Goal: Information Seeking & Learning: Learn about a topic

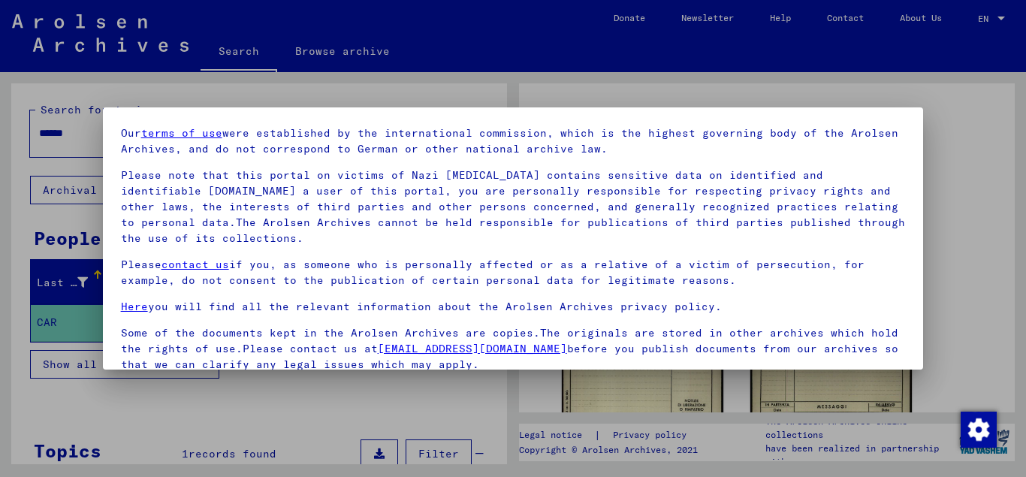
scroll to position [123, 0]
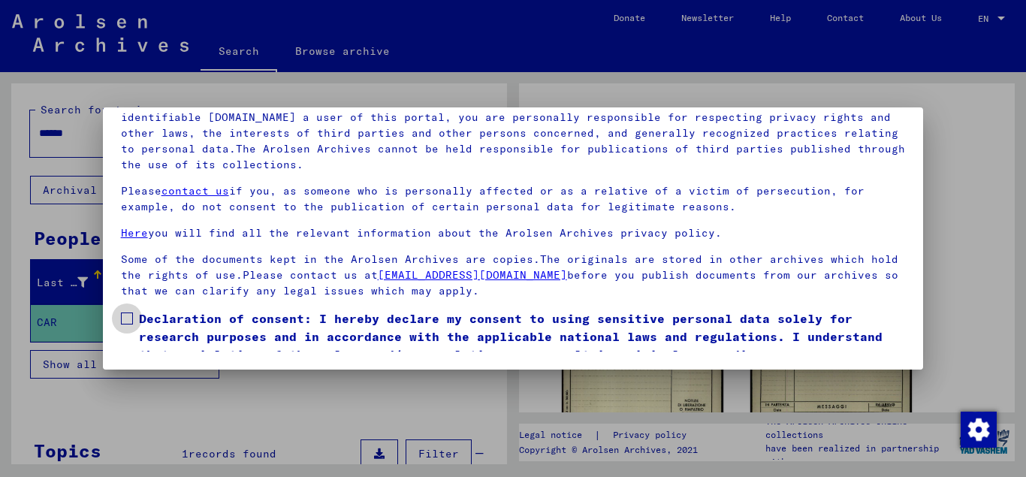
click at [127, 316] on span at bounding box center [127, 319] width 12 height 12
click at [721, 355] on mat-dialog-container "Welcome to the Online Archive of the Arolsen Archives! Our terms of use were es…" at bounding box center [513, 238] width 821 height 262
click at [720, 352] on mat-dialog-container "Welcome to the Online Archive of the Arolsen Archives! Our terms of use were es…" at bounding box center [513, 238] width 821 height 262
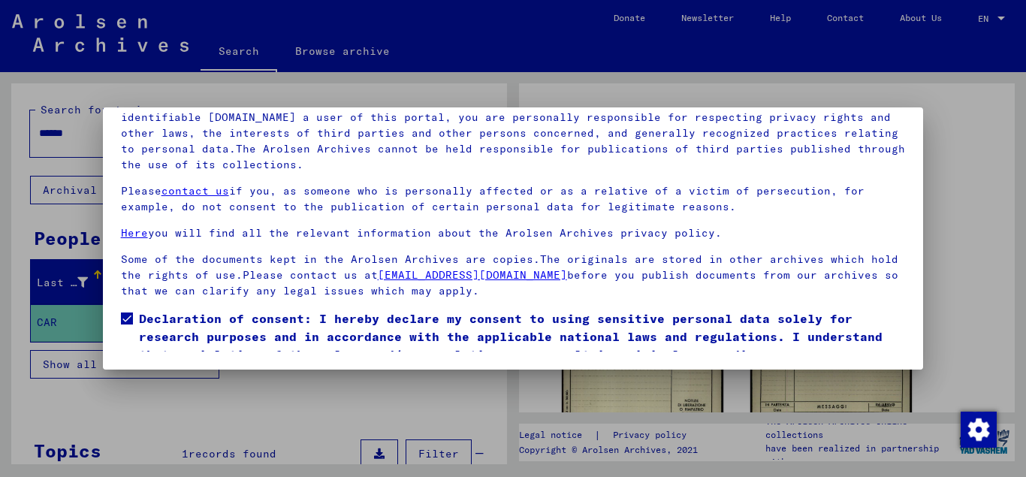
drag, startPoint x: 720, startPoint y: 352, endPoint x: 1026, endPoint y: 310, distance: 308.7
click at [817, 339] on mat-dialog-container "Welcome to the Online Archive of the Arolsen Archives! Our terms of use were es…" at bounding box center [513, 238] width 821 height 262
click at [988, 270] on div at bounding box center [513, 238] width 1026 height 477
drag, startPoint x: 916, startPoint y: 363, endPoint x: 984, endPoint y: 313, distance: 84.5
click at [987, 304] on div at bounding box center [513, 238] width 1026 height 477
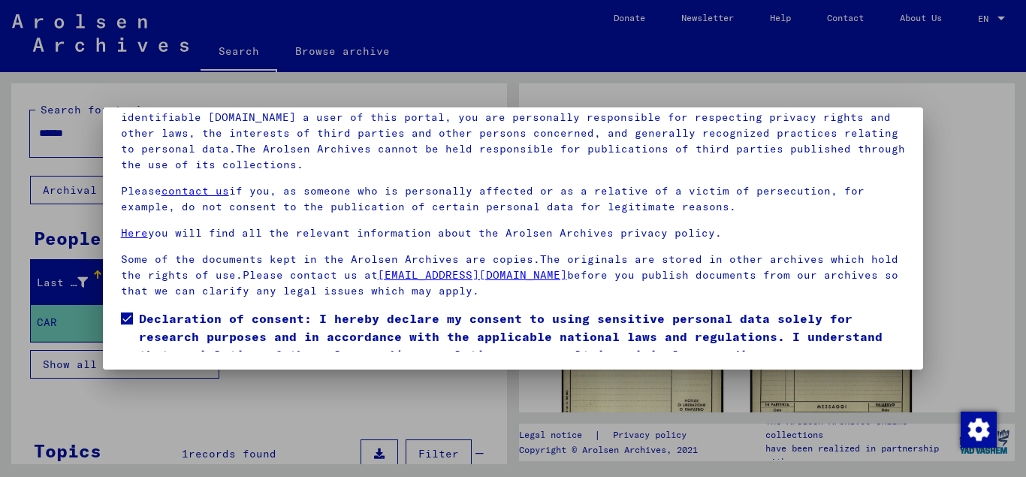
scroll to position [0, 0]
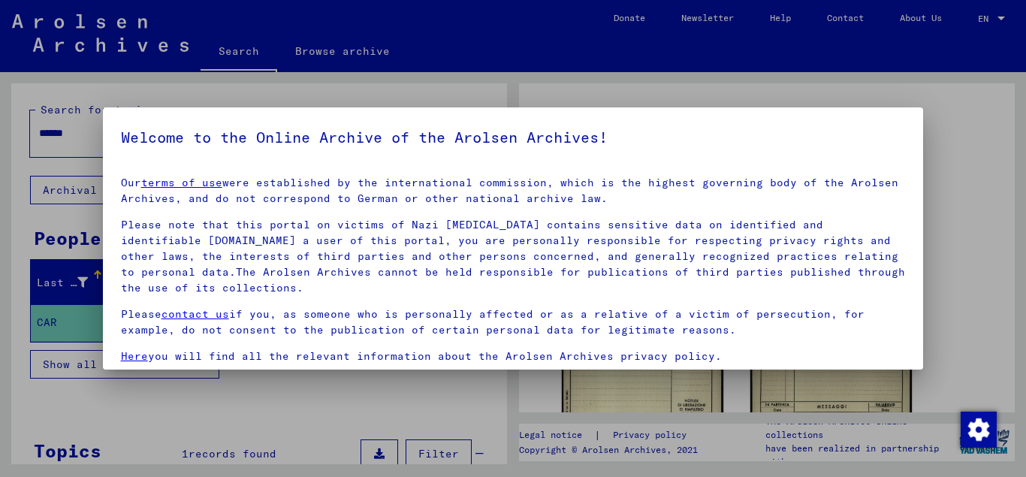
click at [974, 163] on div at bounding box center [513, 238] width 1026 height 477
drag, startPoint x: 286, startPoint y: 404, endPoint x: 350, endPoint y: 395, distance: 64.5
click at [289, 403] on div at bounding box center [513, 238] width 1026 height 477
click at [977, 161] on div at bounding box center [513, 238] width 1026 height 477
drag, startPoint x: 306, startPoint y: 172, endPoint x: 225, endPoint y: 177, distance: 81.3
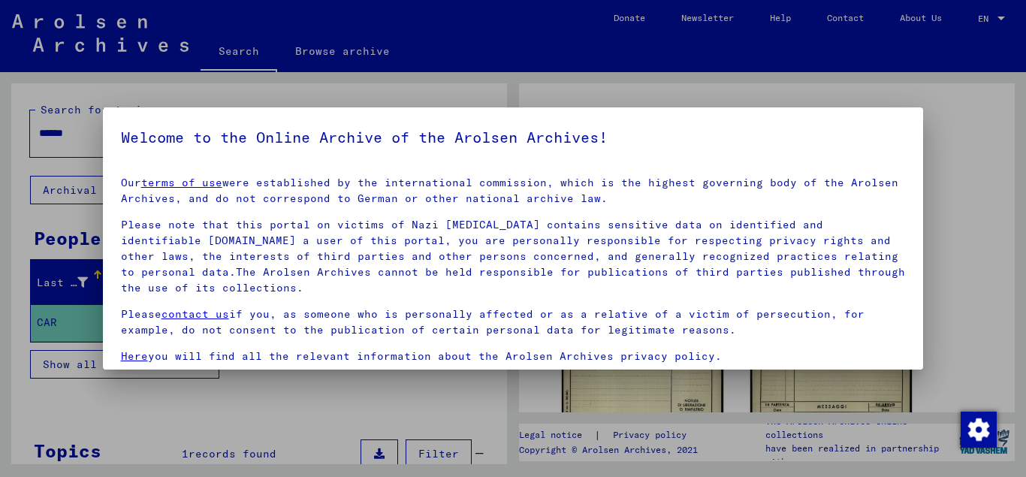
click at [305, 172] on mat-dialog-content "Our terms of use were established by the international commission, which is the…" at bounding box center [513, 320] width 821 height 310
click at [206, 183] on link "terms of use" at bounding box center [181, 183] width 81 height 14
click at [192, 312] on link "contact us" at bounding box center [196, 314] width 68 height 14
drag, startPoint x: 335, startPoint y: 258, endPoint x: 347, endPoint y: 253, distance: 12.8
click at [340, 255] on p "Please note that this portal on victims of Nazi persecution contains sensitive …" at bounding box center [513, 256] width 785 height 79
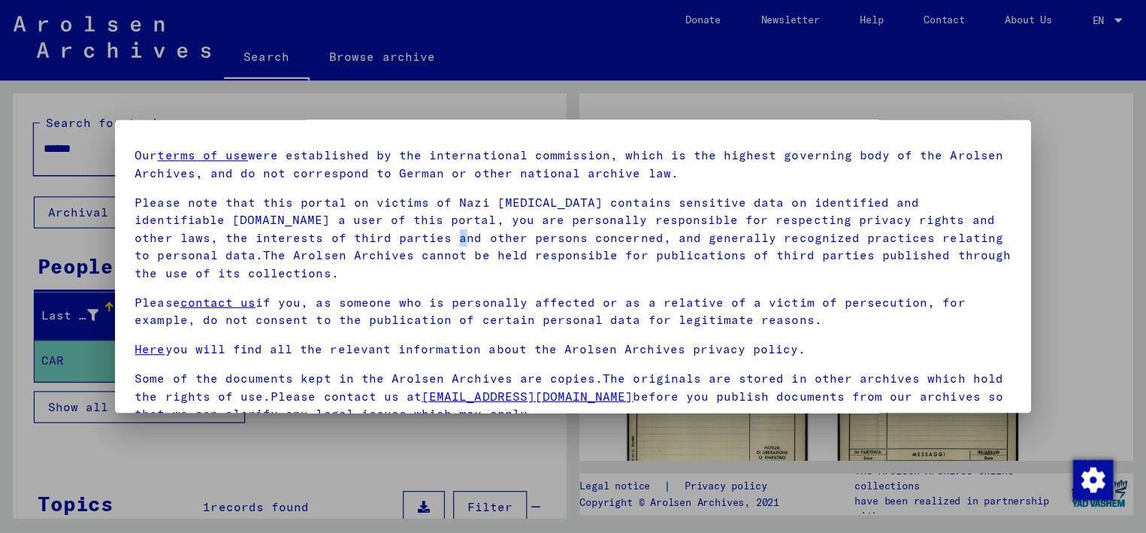
scroll to position [123, 0]
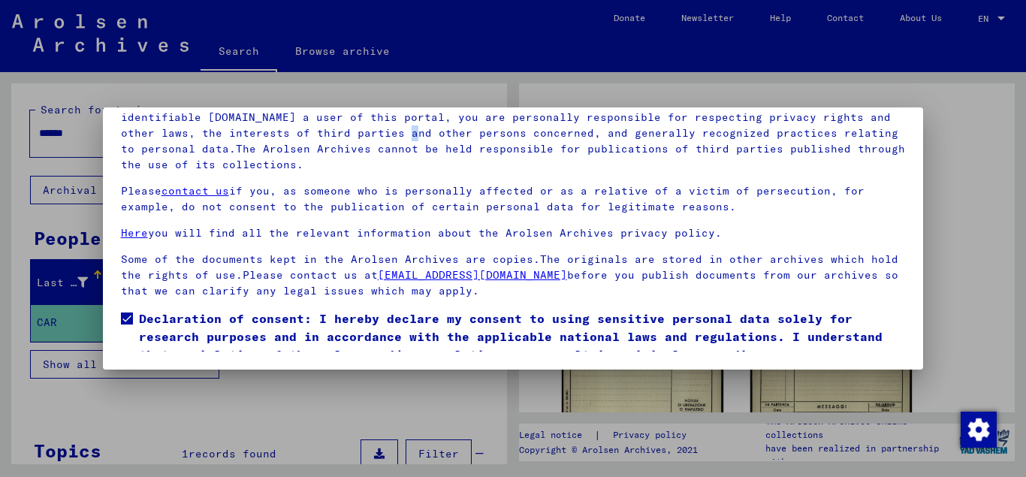
click at [434, 276] on link "digitalcollections@arolsen-archives.org" at bounding box center [472, 275] width 189 height 14
drag, startPoint x: 727, startPoint y: 222, endPoint x: 758, endPoint y: 226, distance: 31.0
click at [736, 225] on div "Our terms of use were established by the international commission, which is the…" at bounding box center [513, 175] width 785 height 247
click at [832, 335] on span "Declaration of consent: I hereby declare my consent to using sensitive personal…" at bounding box center [522, 337] width 767 height 54
click at [134, 319] on label "Declaration of consent: I hereby declare my consent to using sensitive personal…" at bounding box center [513, 337] width 785 height 54
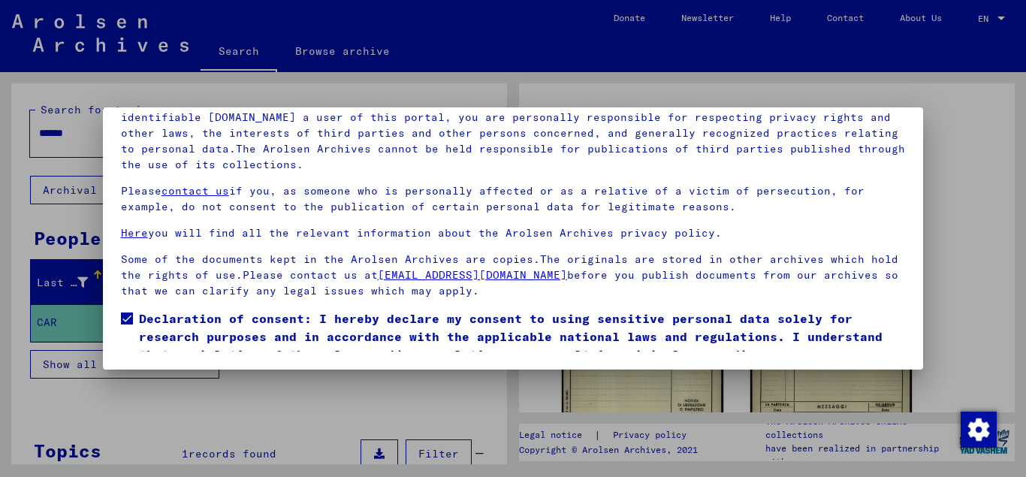
click at [826, 337] on span "Declaration of consent: I hereby declare my consent to using sensitive personal…" at bounding box center [522, 337] width 767 height 54
click at [129, 323] on span at bounding box center [127, 319] width 12 height 12
click at [297, 306] on mat-dialog-content "Our terms of use were established by the international commission, which is the…" at bounding box center [513, 196] width 821 height 310
click at [298, 304] on mat-dialog-content "Our terms of use were established by the international commission, which is the…" at bounding box center [513, 196] width 821 height 310
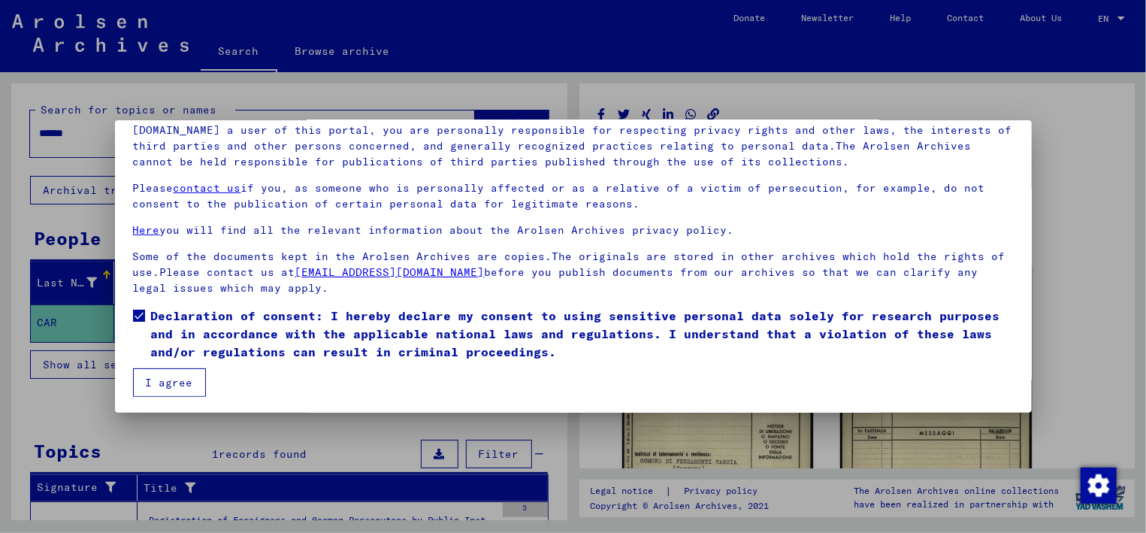
click at [165, 381] on button "I agree" at bounding box center [169, 382] width 73 height 29
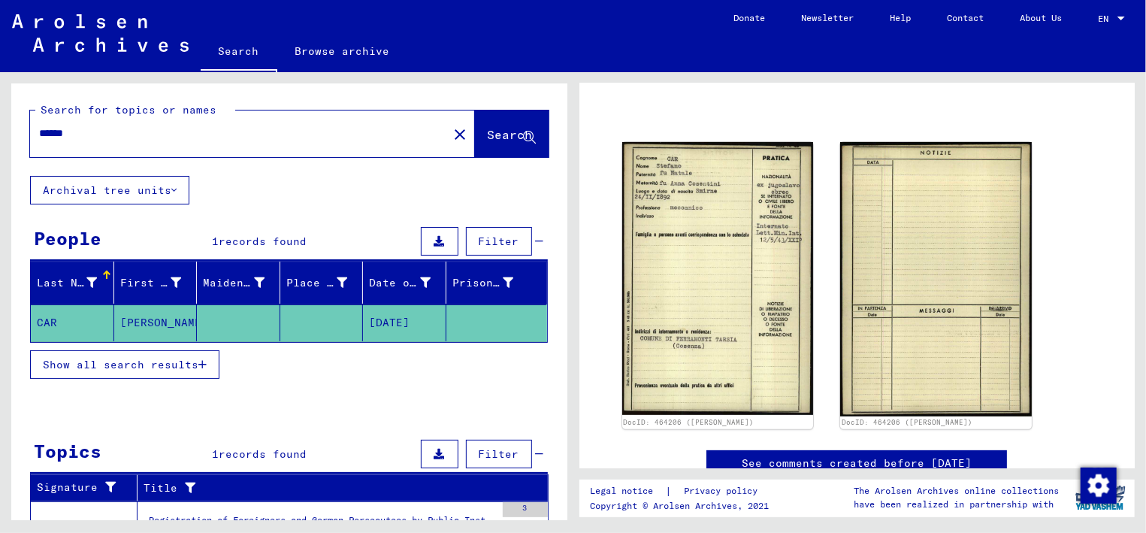
scroll to position [149, 0]
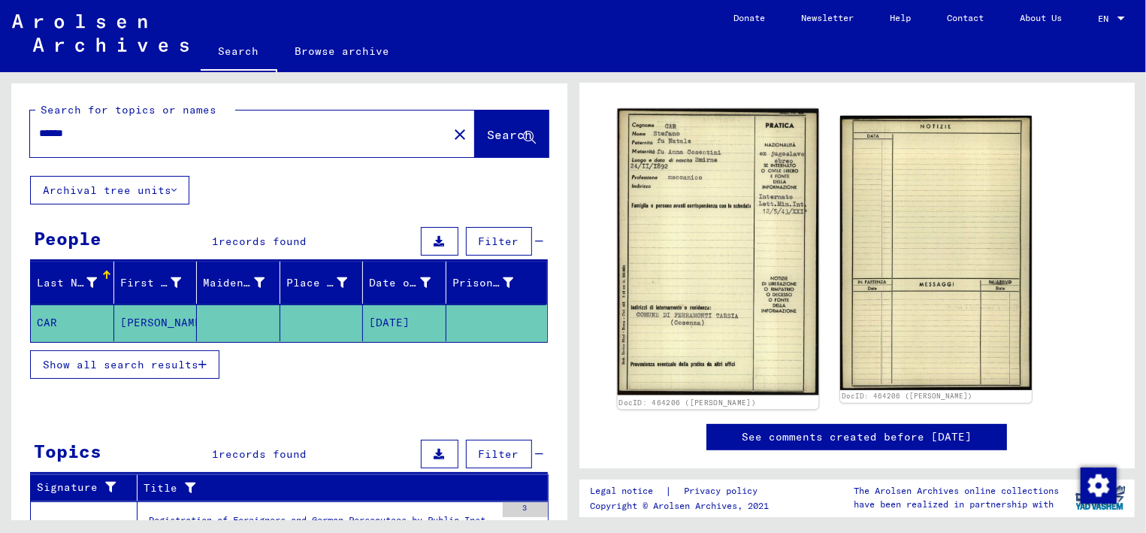
click at [714, 294] on img at bounding box center [717, 252] width 201 height 286
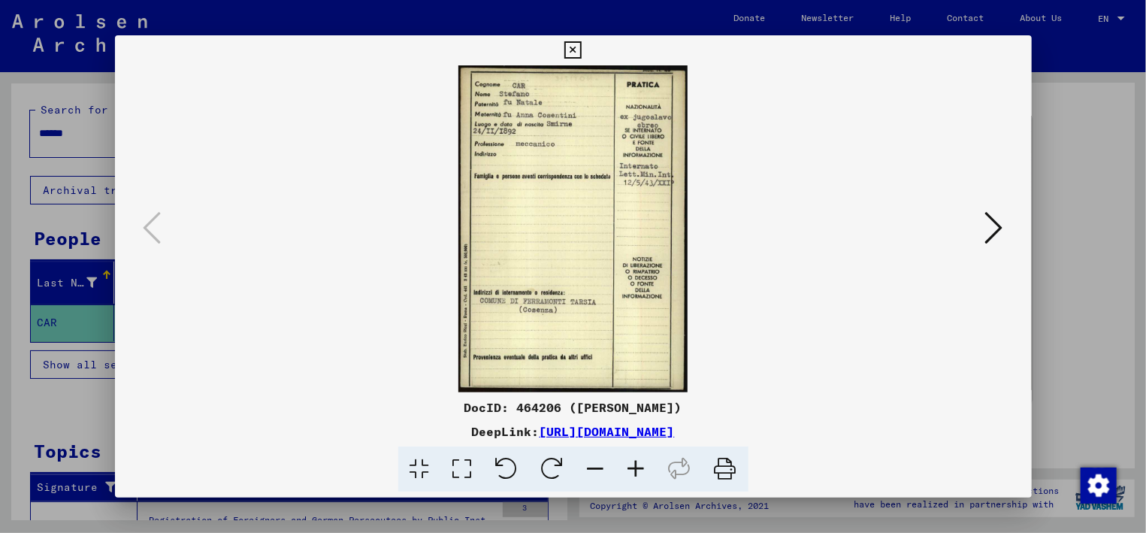
click at [595, 432] on link "https://collections.arolsen-archives.org/en/document/464206" at bounding box center [606, 431] width 135 height 15
click at [994, 223] on icon at bounding box center [994, 228] width 18 height 36
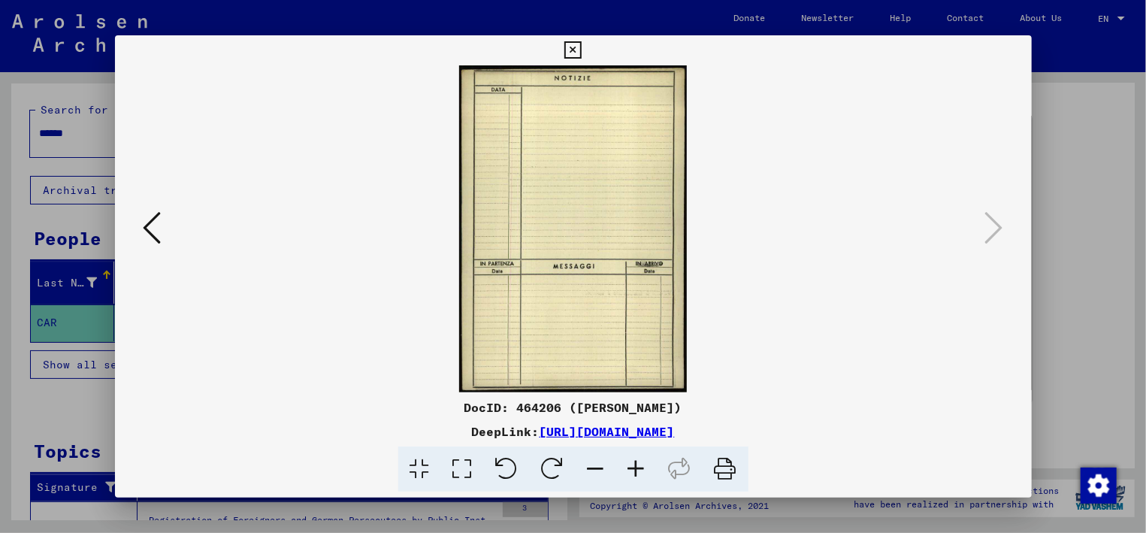
click at [148, 234] on icon at bounding box center [153, 228] width 18 height 36
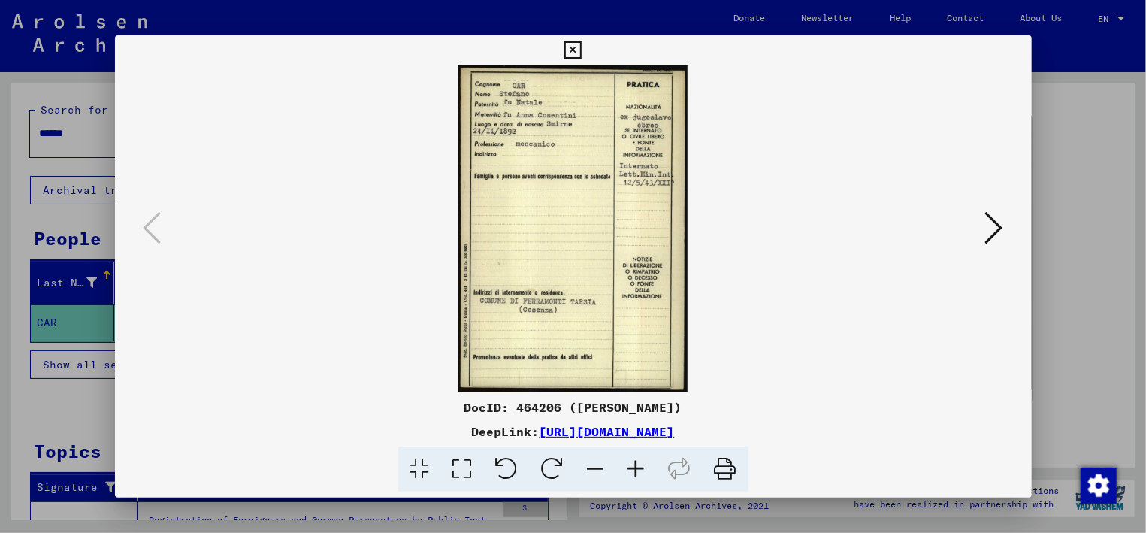
click at [727, 470] on icon at bounding box center [725, 469] width 46 height 46
click at [995, 225] on icon at bounding box center [994, 228] width 18 height 36
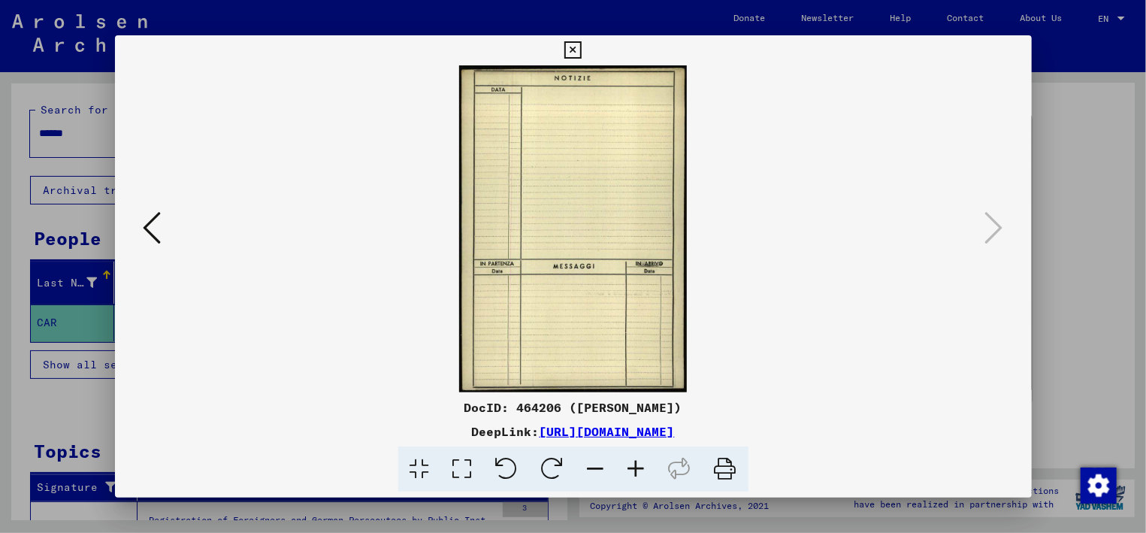
click at [145, 219] on icon at bounding box center [153, 228] width 18 height 36
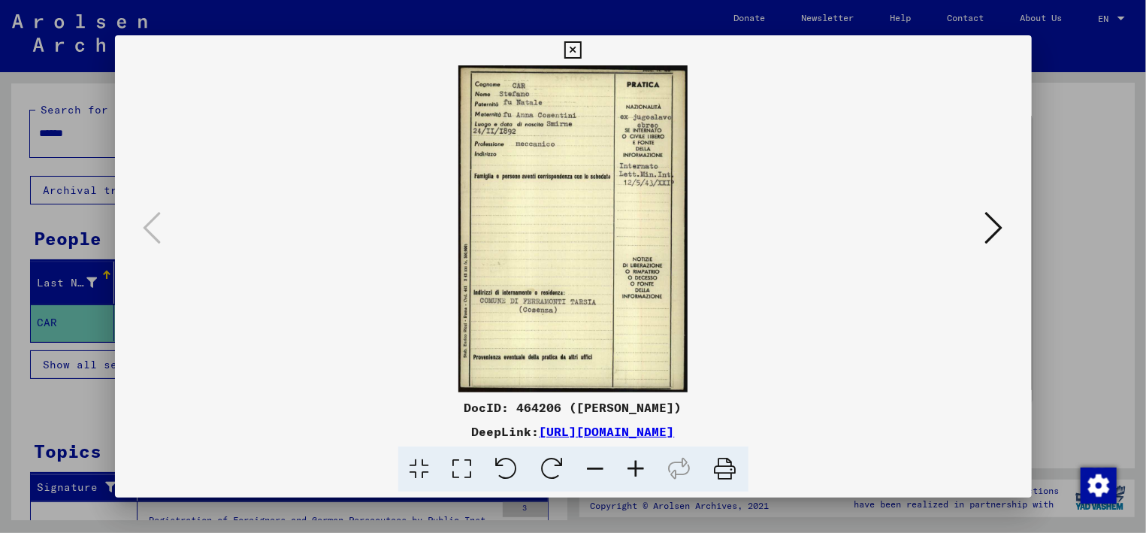
click at [582, 52] on icon at bounding box center [572, 50] width 17 height 18
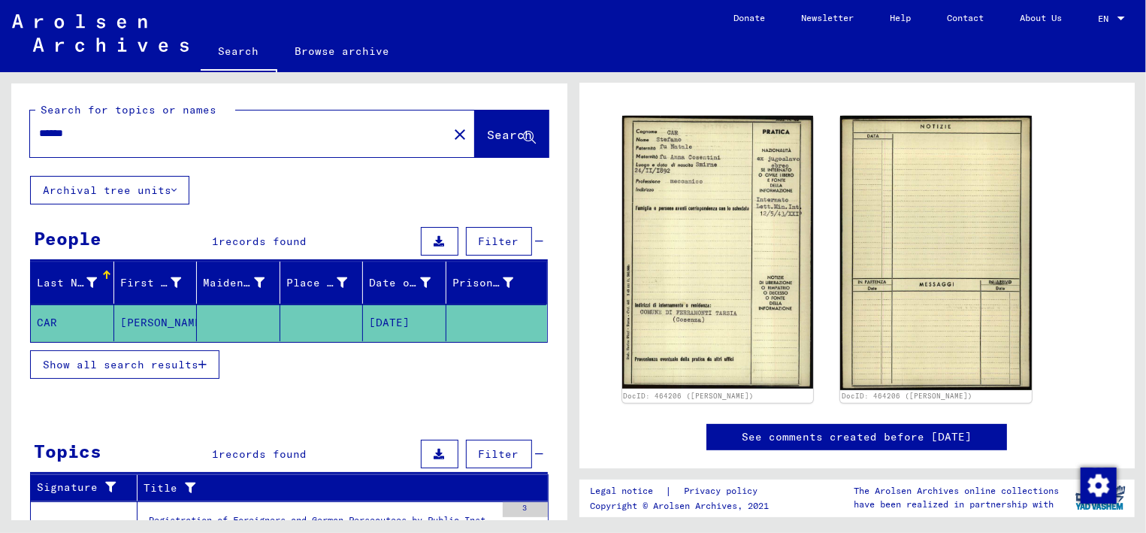
drag, startPoint x: 263, startPoint y: 409, endPoint x: 270, endPoint y: 380, distance: 30.2
click at [270, 380] on yv-its-search-home "Search for topics or names ****** close Search Archival tree units People 1 rec…" at bounding box center [289, 354] width 556 height 543
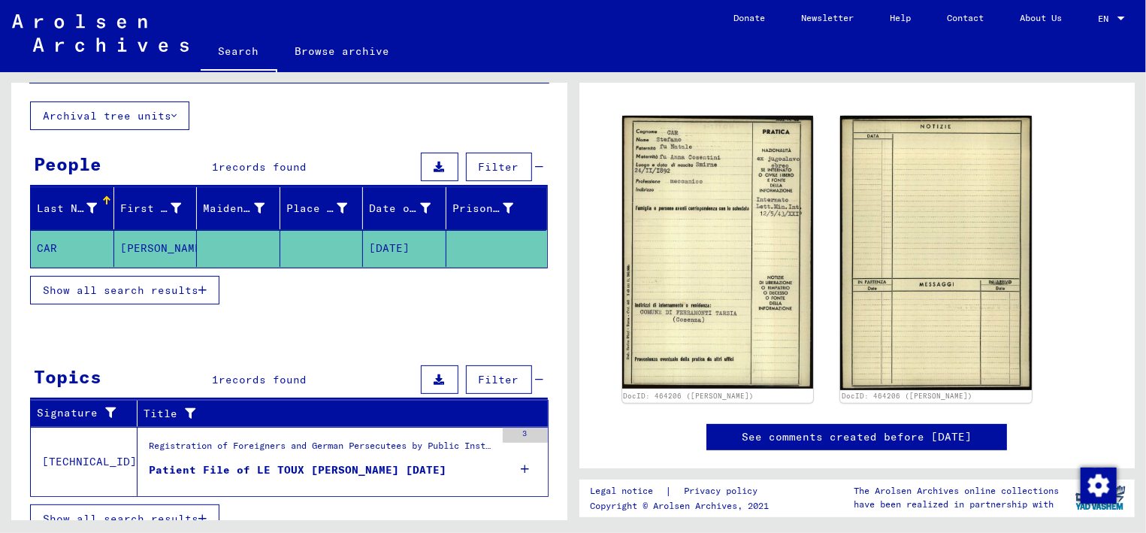
scroll to position [95, 0]
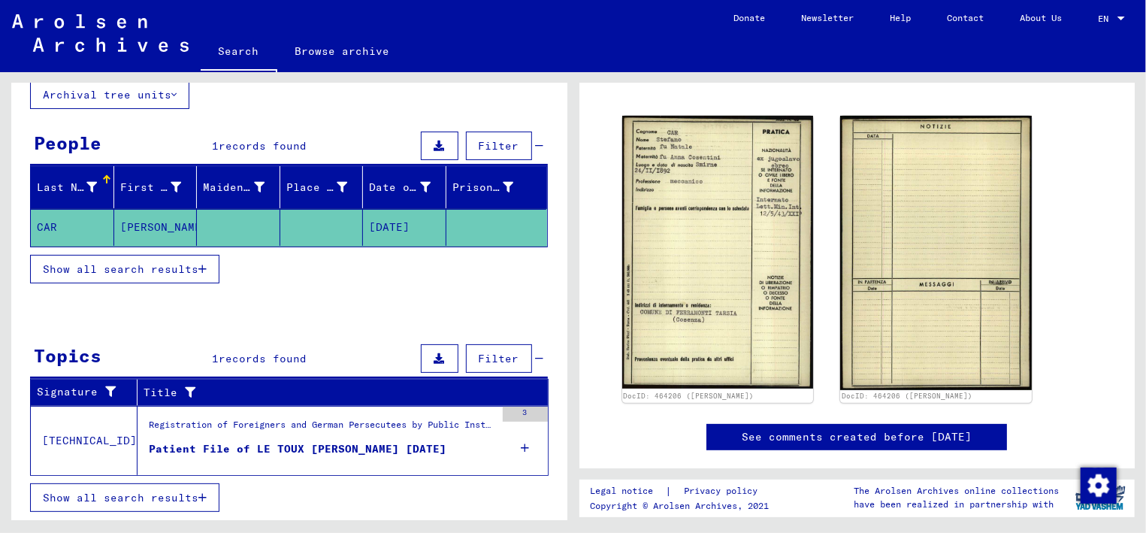
click at [317, 446] on div "Patient File of LE TOUX REGINA 1920-08-11" at bounding box center [298, 449] width 298 height 16
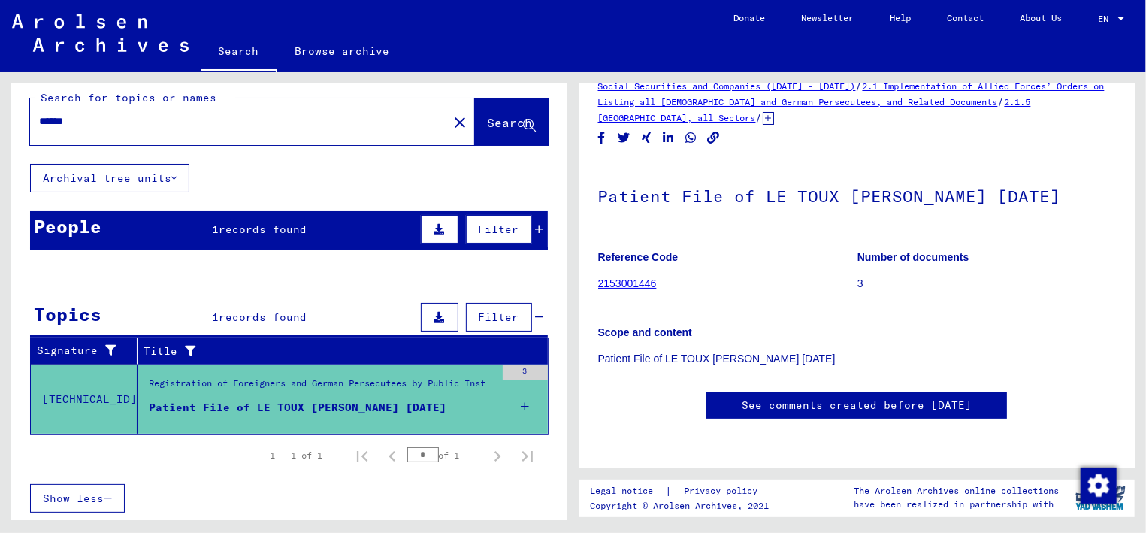
scroll to position [514, 0]
click at [440, 315] on icon at bounding box center [439, 317] width 11 height 11
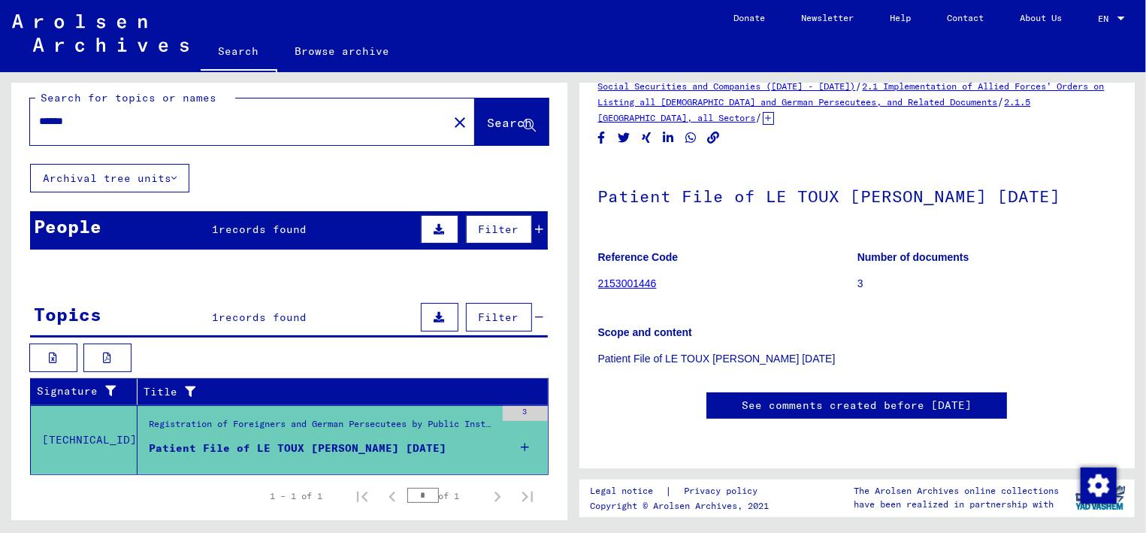
click at [368, 448] on div "Patient File of LE TOUX REGINA 1920-08-11" at bounding box center [298, 448] width 298 height 16
